Goal: Transaction & Acquisition: Purchase product/service

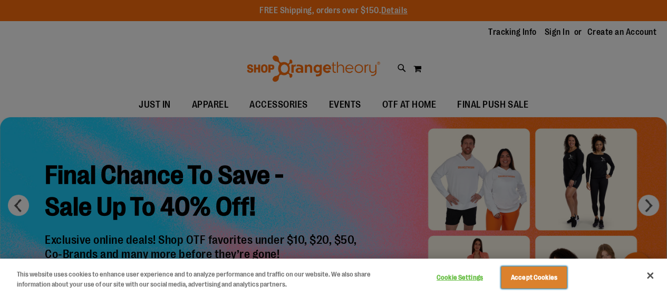
click at [539, 275] on button "Accept Cookies" at bounding box center [534, 277] width 66 height 22
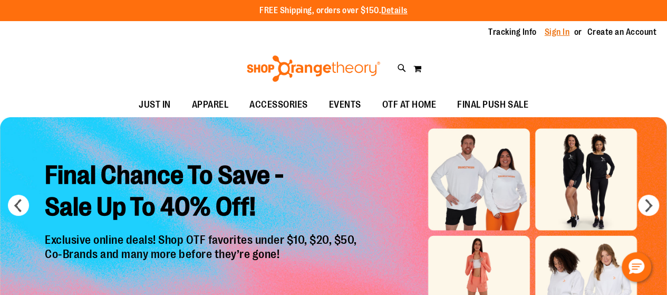
click at [555, 33] on link "Sign In" at bounding box center [557, 32] width 25 height 12
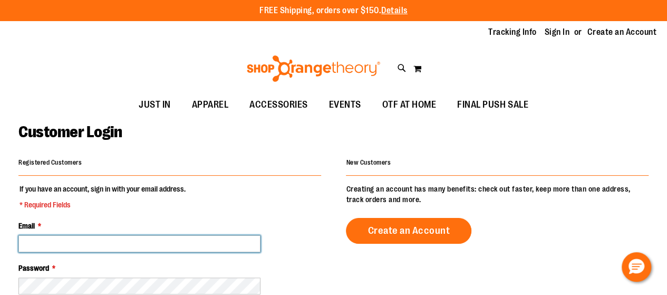
click at [188, 240] on input "Email *" at bounding box center [139, 243] width 242 height 17
type input "**********"
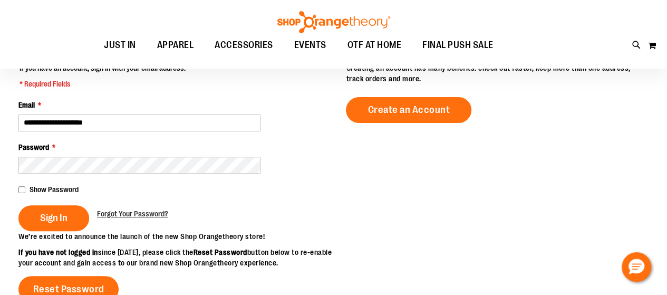
scroll to position [127, 0]
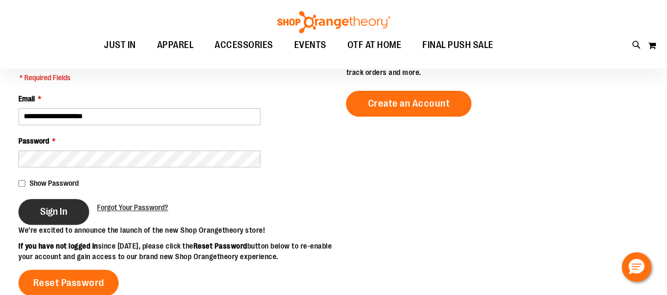
click at [52, 214] on span "Sign In" at bounding box center [53, 212] width 27 height 12
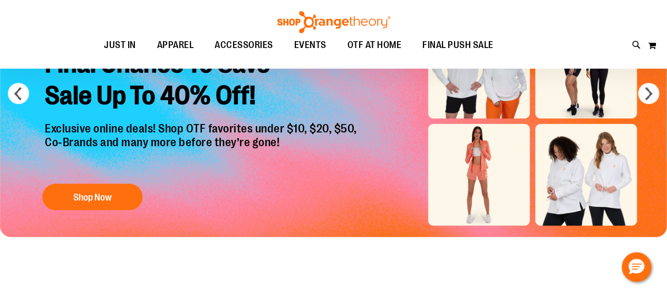
scroll to position [42, 0]
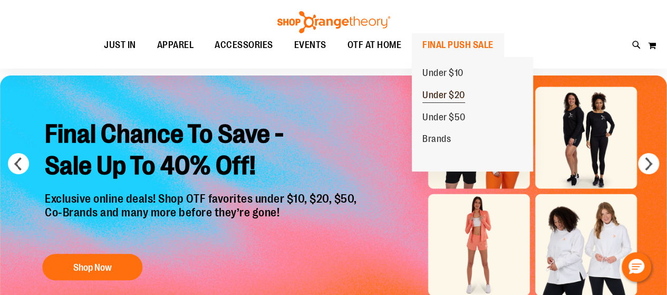
click at [443, 96] on span "Under $20" at bounding box center [444, 96] width 43 height 13
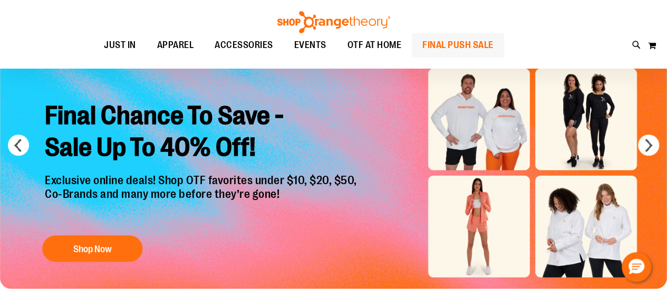
scroll to position [63, 0]
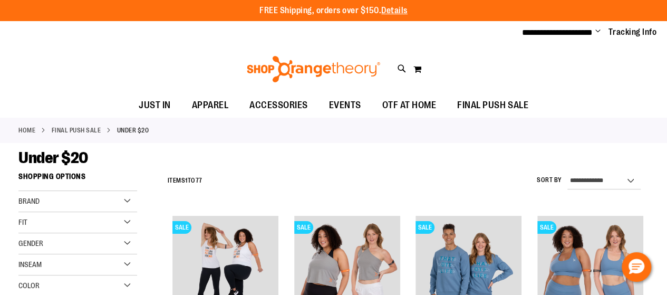
click at [28, 243] on span "Gender" at bounding box center [30, 243] width 25 height 8
click at [23, 276] on link "Women 41 items" at bounding box center [73, 276] width 114 height 11
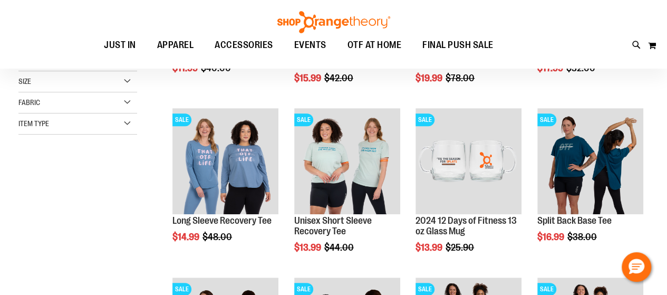
scroll to position [167, 0]
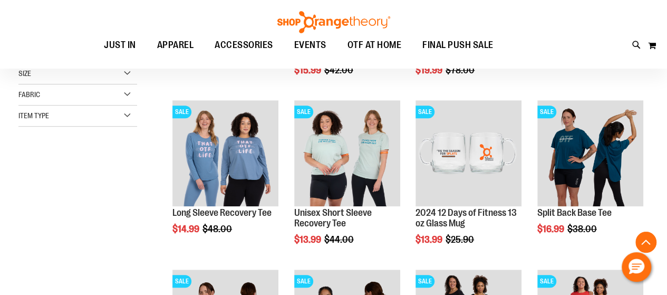
click at [128, 71] on div "Size" at bounding box center [77, 73] width 119 height 21
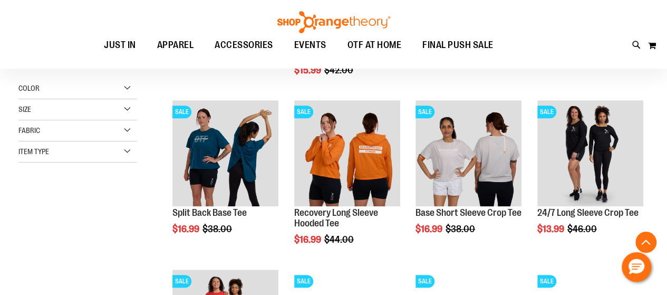
click at [128, 107] on div "Size" at bounding box center [77, 109] width 119 height 21
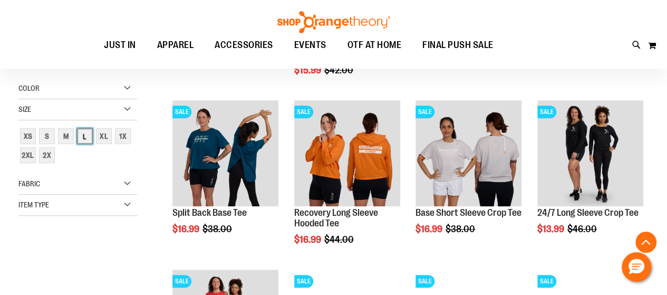
click at [83, 138] on div "L" at bounding box center [85, 136] width 16 height 16
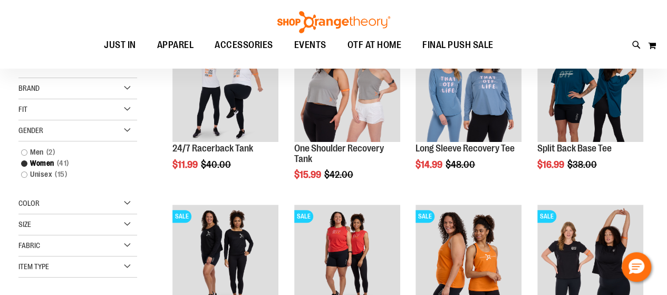
scroll to position [84, 0]
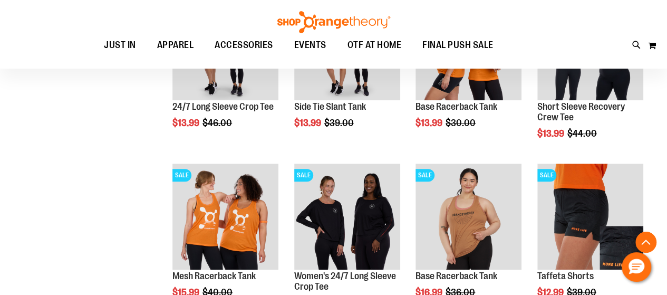
scroll to position [253, 0]
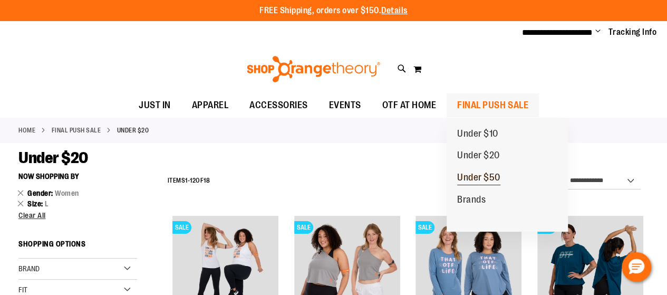
click at [465, 177] on span "Under $50" at bounding box center [478, 178] width 43 height 13
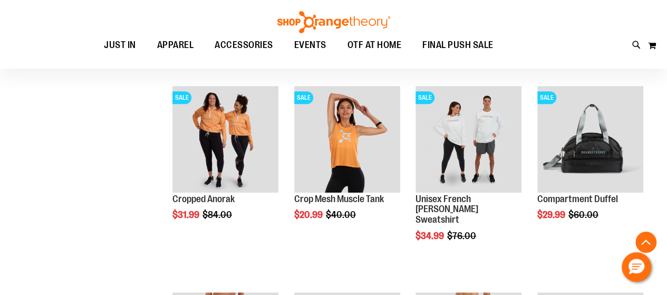
scroll to position [337, 0]
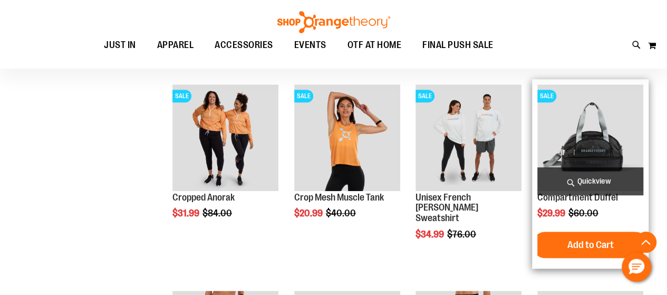
click at [581, 151] on img "product" at bounding box center [591, 137] width 106 height 106
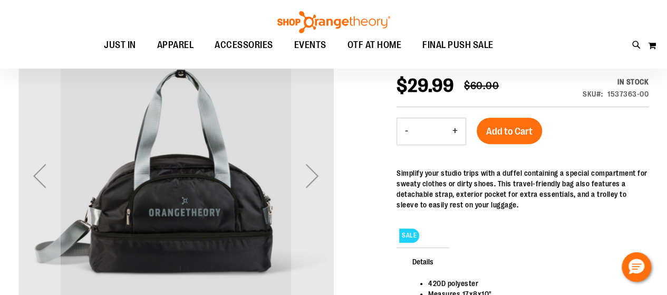
scroll to position [147, 0]
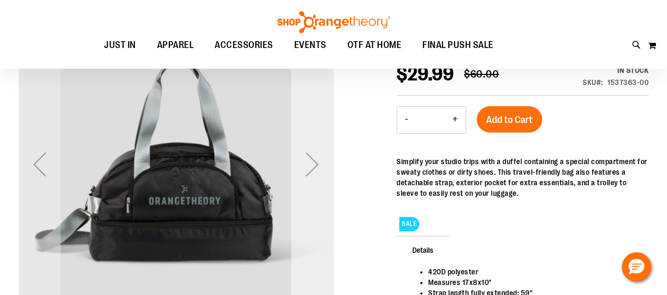
click at [315, 168] on div "Next" at bounding box center [312, 164] width 42 height 42
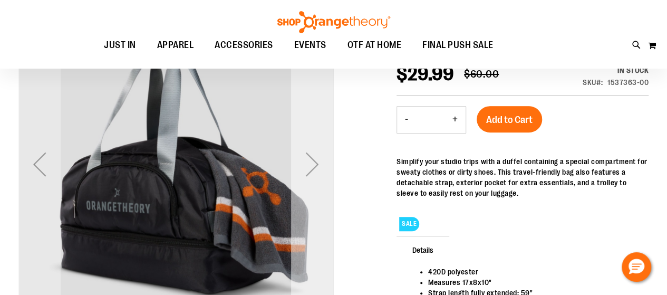
click at [312, 167] on div "Next" at bounding box center [312, 164] width 42 height 42
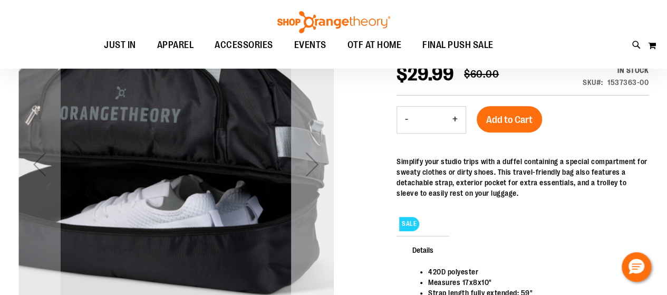
click at [312, 167] on div "Next" at bounding box center [312, 164] width 42 height 42
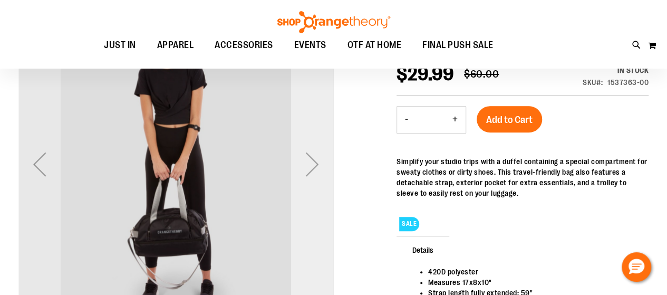
click at [312, 167] on div "Next" at bounding box center [312, 164] width 42 height 42
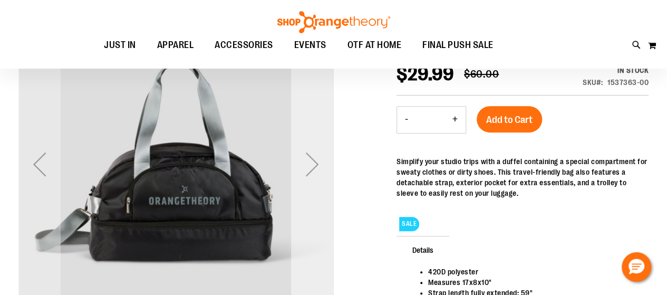
click at [312, 167] on div "Next" at bounding box center [312, 164] width 42 height 42
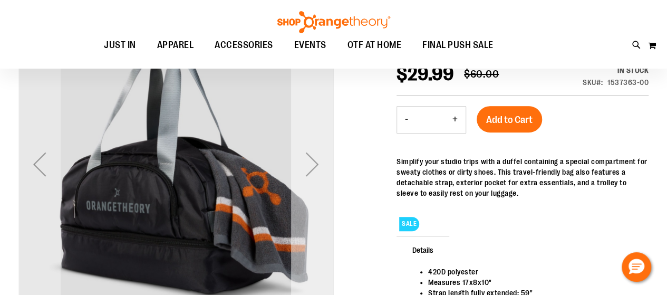
click at [312, 167] on div "Next" at bounding box center [312, 164] width 42 height 42
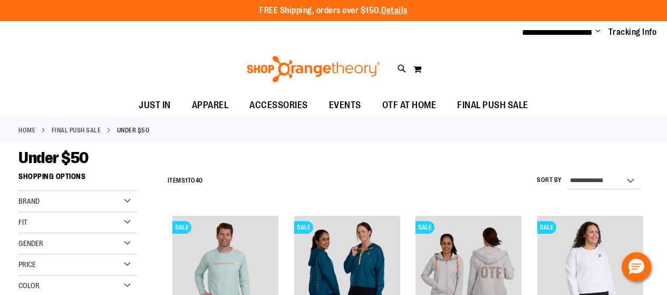
scroll to position [338, 0]
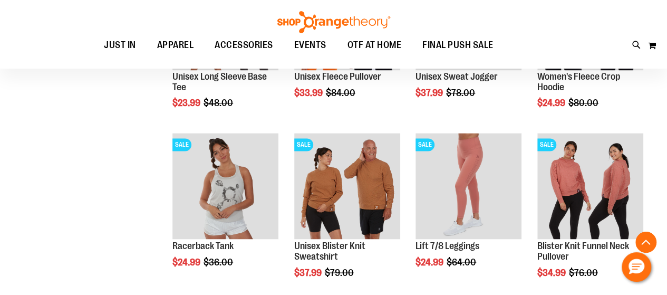
scroll to position [780, 0]
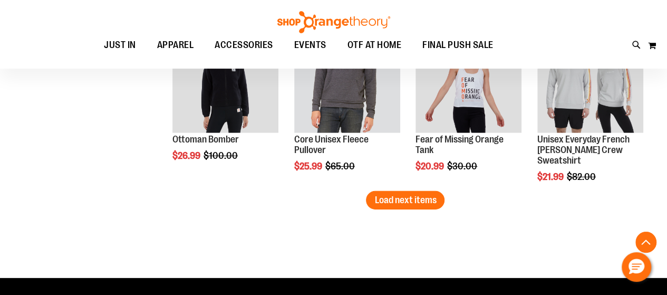
scroll to position [1547, 0]
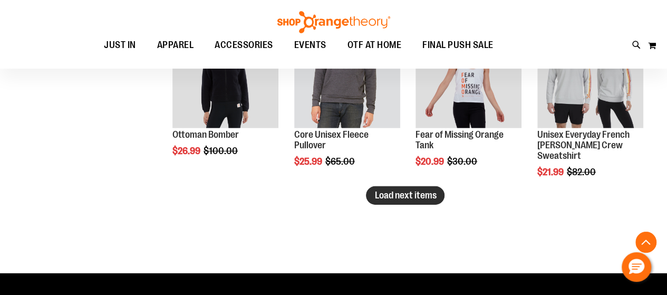
click at [408, 198] on span "Load next items" at bounding box center [406, 195] width 62 height 11
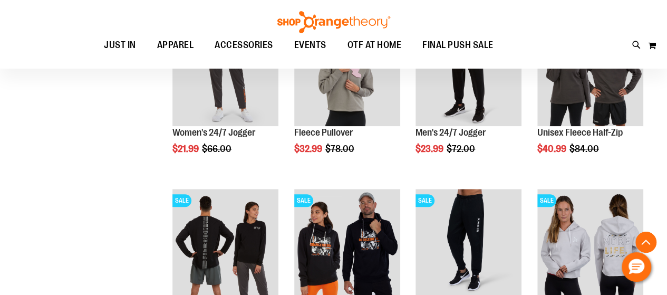
scroll to position [513, 0]
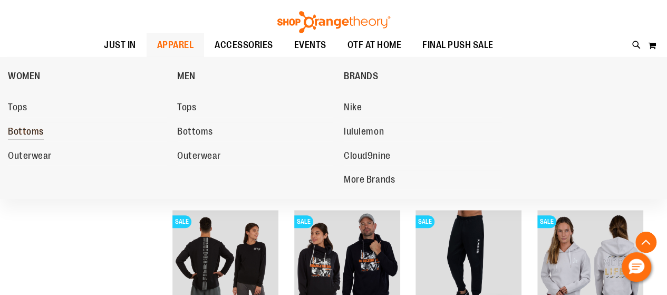
click at [35, 137] on span "Bottoms" at bounding box center [26, 132] width 36 height 13
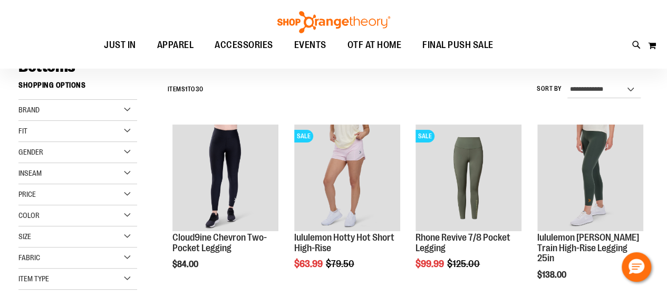
click at [667, 204] on html "**********" at bounding box center [333, 56] width 667 height 295
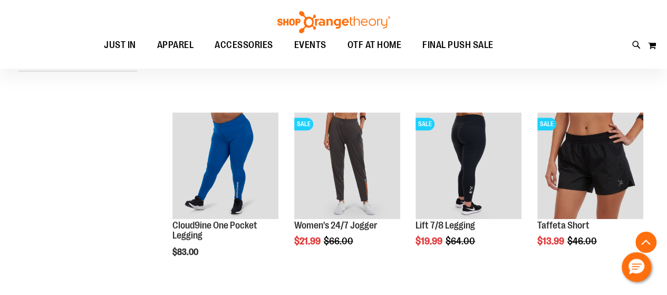
scroll to position [337, 0]
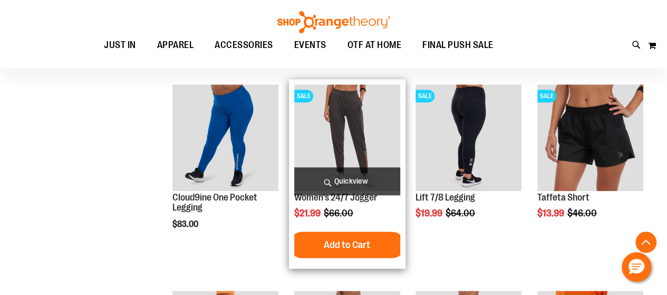
click at [349, 126] on img "product" at bounding box center [347, 137] width 106 height 106
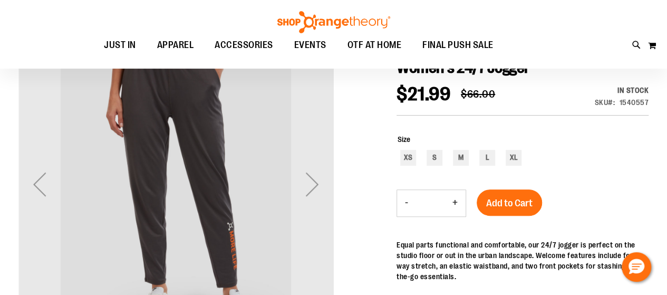
scroll to position [126, 0]
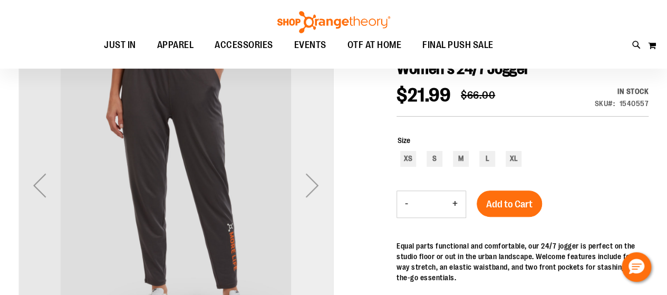
click at [306, 191] on div "Next" at bounding box center [312, 185] width 42 height 42
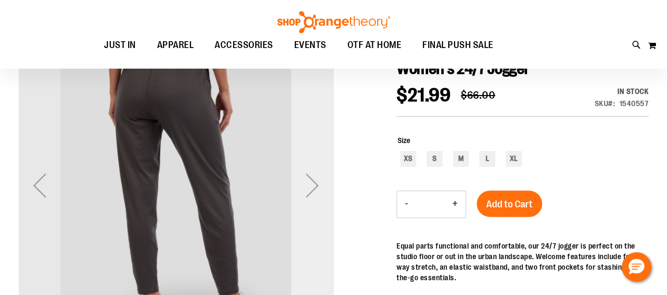
click at [306, 191] on div "Next" at bounding box center [312, 185] width 42 height 42
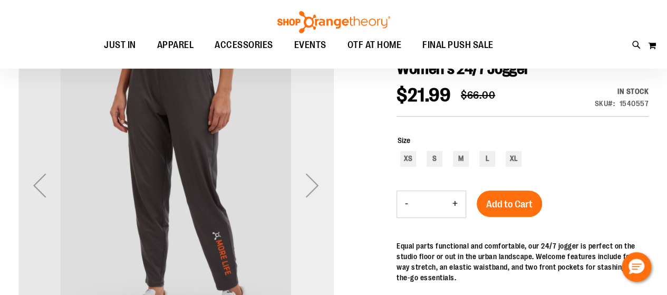
click at [306, 191] on div "Next" at bounding box center [312, 185] width 42 height 42
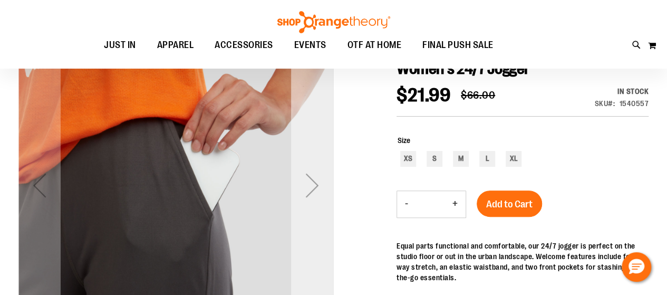
click at [306, 191] on div "Next" at bounding box center [312, 185] width 42 height 42
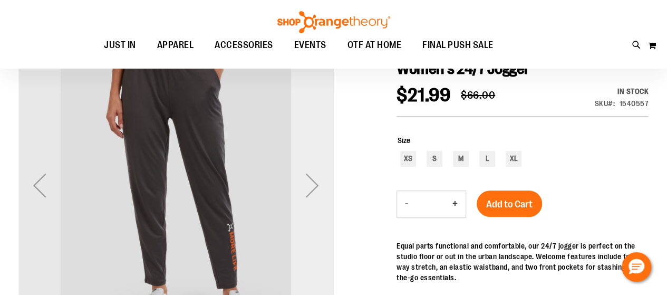
click at [306, 191] on div "Next" at bounding box center [312, 185] width 42 height 42
